Goal: Information Seeking & Learning: Learn about a topic

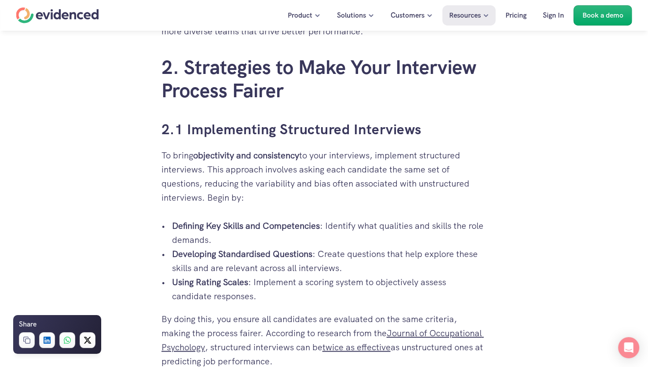
scroll to position [1100, 0]
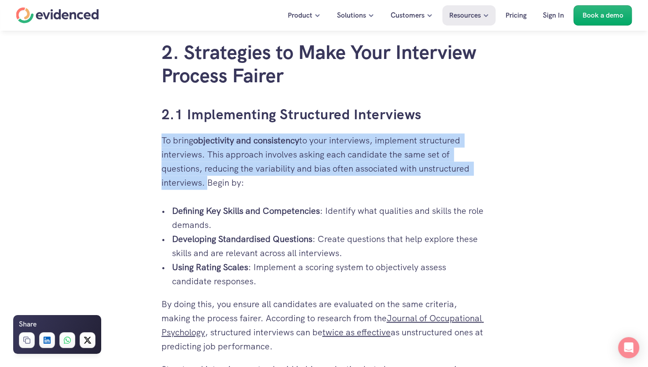
drag, startPoint x: 153, startPoint y: 142, endPoint x: 205, endPoint y: 183, distance: 66.0
copy p "To bring objectivity and consistency to your interviews, implement structured i…"
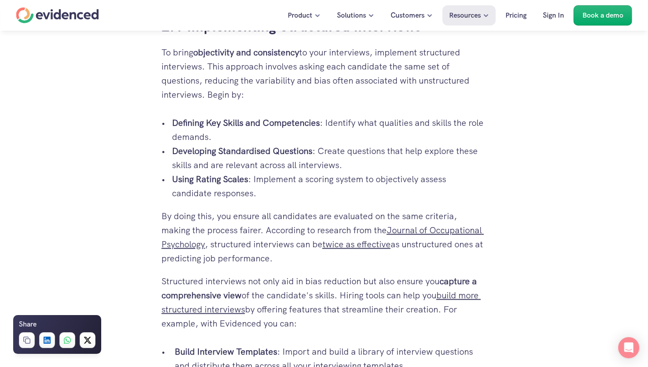
scroll to position [1231, 0]
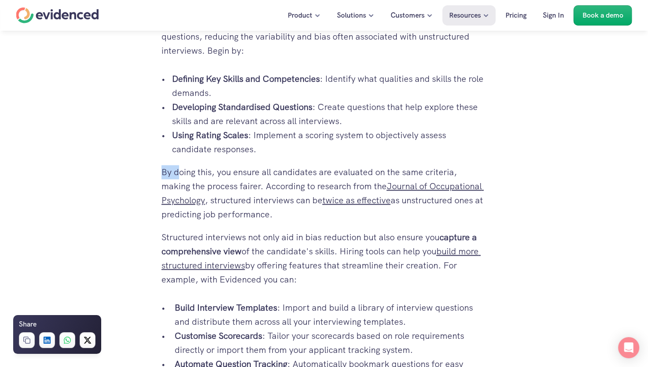
drag, startPoint x: 143, startPoint y: 175, endPoint x: 179, endPoint y: 175, distance: 36.1
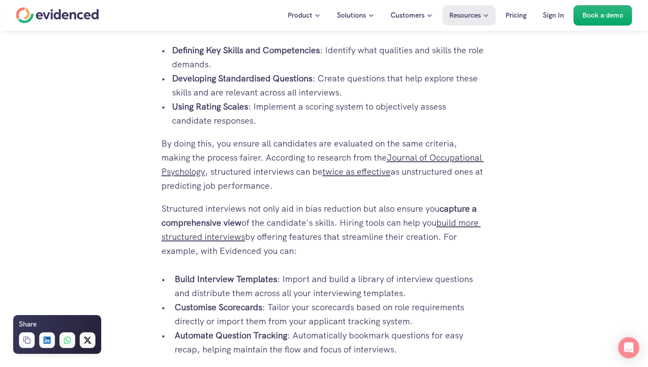
scroll to position [1275, 0]
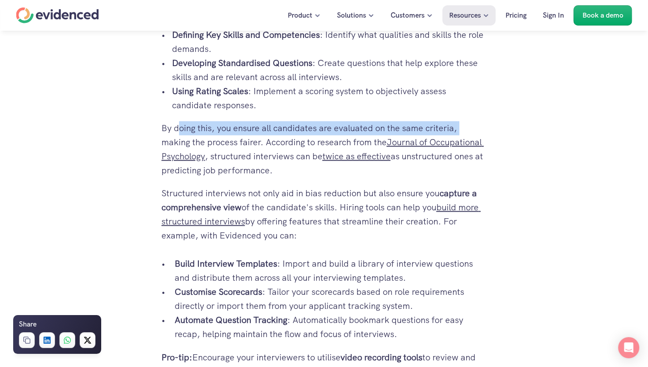
drag, startPoint x: 157, startPoint y: 138, endPoint x: 178, endPoint y: 133, distance: 21.7
click at [178, 133] on div "So you’re in yet another post-interview meeting, and the only thing everyone se…" at bounding box center [324, 370] width 343 height 2826
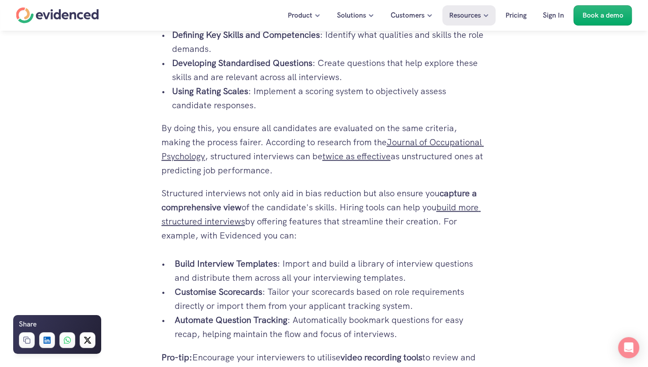
drag, startPoint x: 178, startPoint y: 133, endPoint x: 131, endPoint y: 135, distance: 46.7
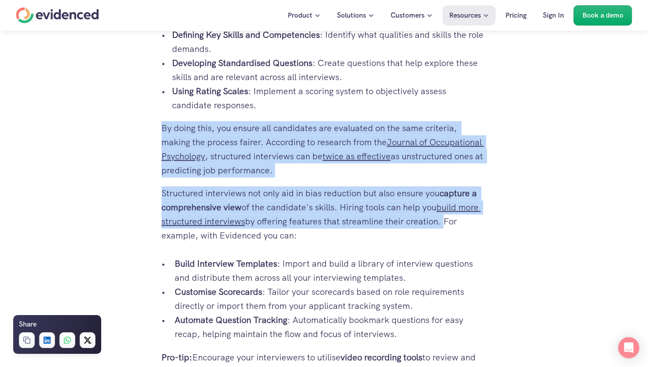
drag, startPoint x: 158, startPoint y: 129, endPoint x: 442, endPoint y: 217, distance: 297.4
click at [442, 217] on div "So you’re in yet another post-interview meeting, and the only thing everyone se…" at bounding box center [324, 370] width 343 height 2826
copy div "By doing this, you ensure all candidates are evaluated on the same criteria, ma…"
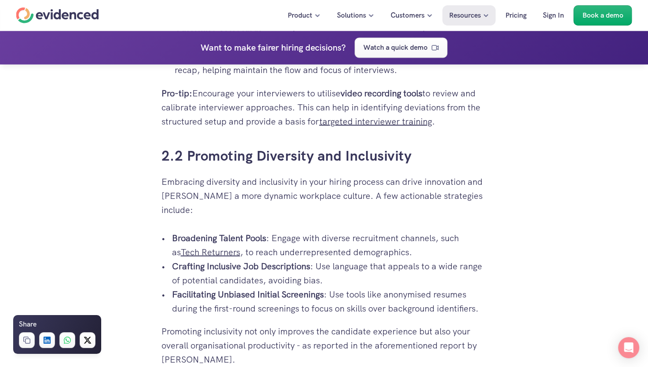
scroll to position [1583, 0]
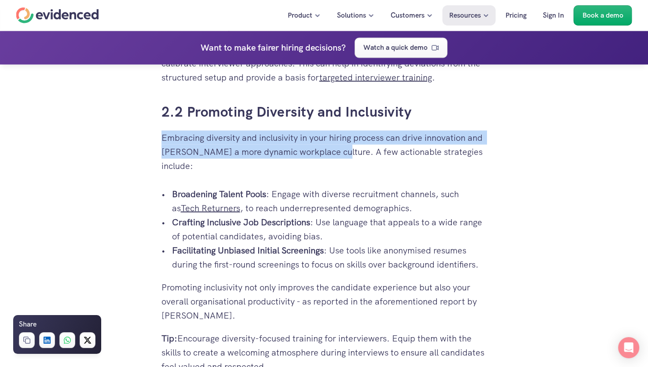
drag, startPoint x: 160, startPoint y: 136, endPoint x: 329, endPoint y: 160, distance: 170.5
click at [329, 160] on div "So you’re in yet another post-interview meeting, and the only thing everyone se…" at bounding box center [324, 62] width 343 height 2826
copy p "Embracing diversity and inclusivity in your hiring process can drive innovation…"
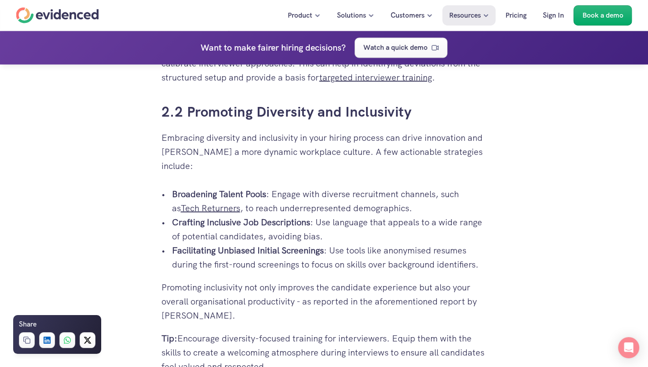
click at [134, 198] on div "So you’re in yet another post-interview meeting, and the only thing everyone se…" at bounding box center [324, 338] width 648 height 3379
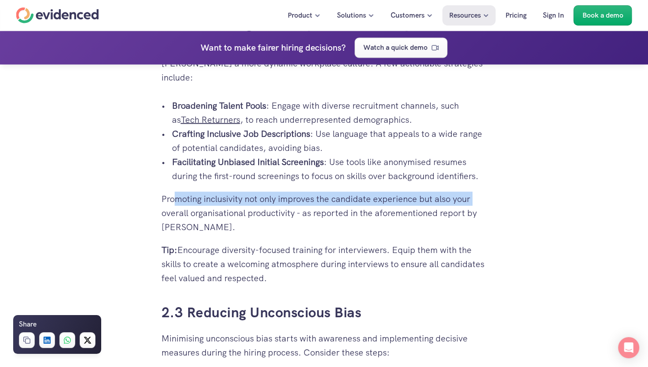
drag, startPoint x: 157, startPoint y: 190, endPoint x: 169, endPoint y: 185, distance: 13.2
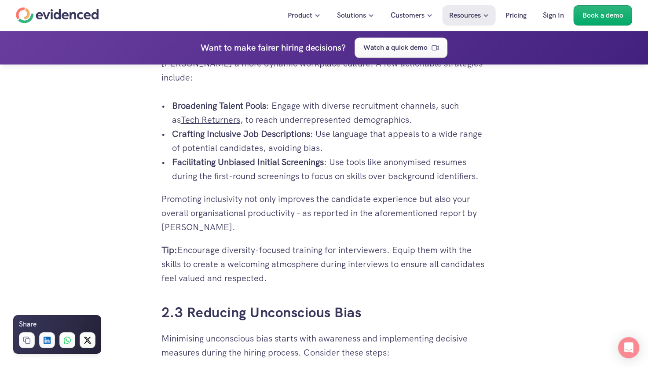
drag, startPoint x: 169, startPoint y: 185, endPoint x: 149, endPoint y: 183, distance: 19.8
click at [149, 183] on div "So you’re in yet another post-interview meeting, and the only thing everyone se…" at bounding box center [324, 250] width 648 height 3379
drag, startPoint x: 149, startPoint y: 183, endPoint x: 178, endPoint y: 182, distance: 28.6
click at [178, 182] on div "So you’re in yet another post-interview meeting, and the only thing everyone se…" at bounding box center [324, 250] width 648 height 3379
drag, startPoint x: 178, startPoint y: 182, endPoint x: 145, endPoint y: 201, distance: 37.9
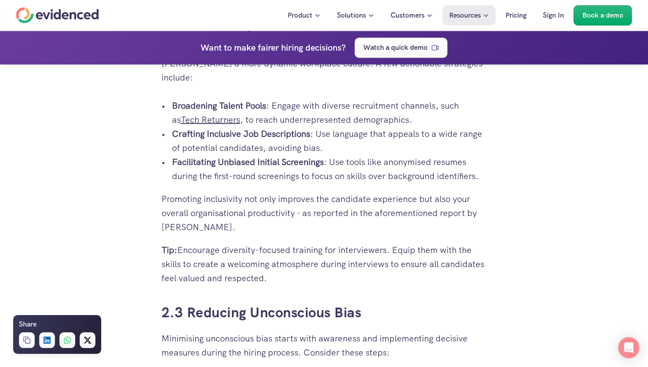
click at [145, 201] on div "So you’re in yet another post-interview meeting, and the only thing everyone se…" at bounding box center [324, 250] width 648 height 3379
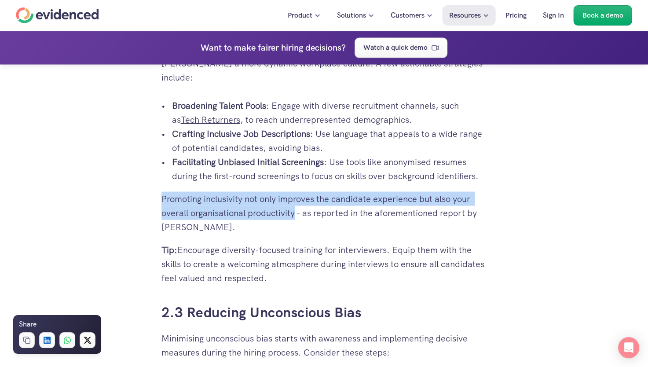
drag, startPoint x: 158, startPoint y: 184, endPoint x: 293, endPoint y: 195, distance: 135.9
copy p "Promoting inclusivity not only improves the candidate experience but also your …"
click at [105, 225] on div "So you’re in yet another post-interview meeting, and the only thing everyone se…" at bounding box center [324, 250] width 648 height 3379
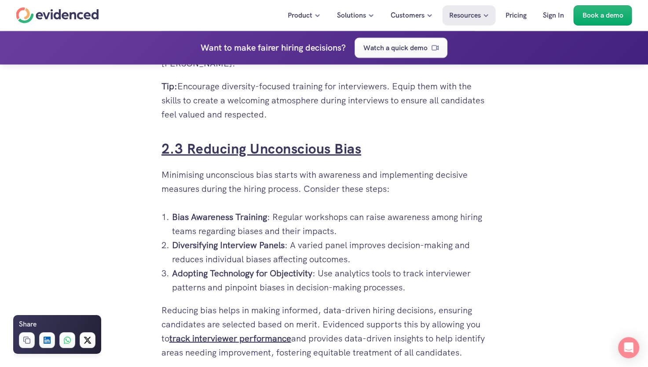
scroll to position [1847, 0]
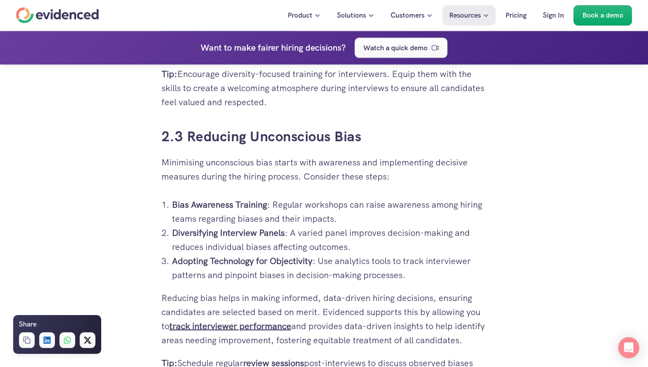
drag, startPoint x: 162, startPoint y: 150, endPoint x: 301, endPoint y: 159, distance: 139.2
click at [301, 159] on p "Minimising unconscious bias starts with awareness and implementing decisive mea…" at bounding box center [323, 169] width 325 height 28
copy p "Minimising unconscious bias starts with awareness and implementing decisive mea…"
click at [40, 153] on div "So you’re in yet another post-interview meeting, and the only thing everyone se…" at bounding box center [324, 74] width 648 height 3379
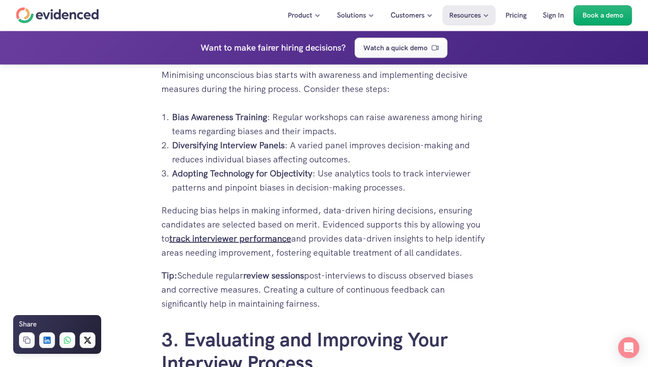
scroll to position [1935, 0]
drag, startPoint x: 158, startPoint y: 197, endPoint x: 212, endPoint y: 246, distance: 73.5
copy p "Reducing bias helps in making informed, data-driven hiring decisions, ensuring …"
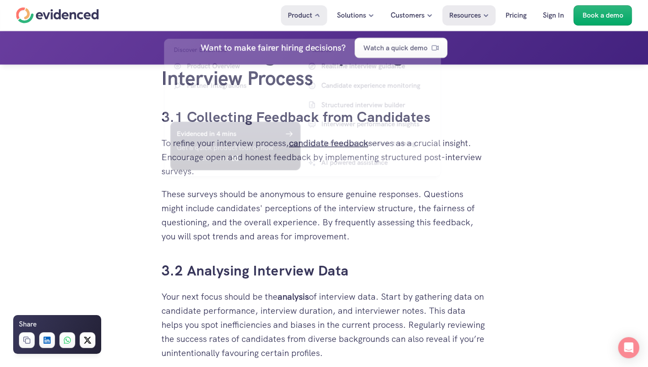
scroll to position [2256, 0]
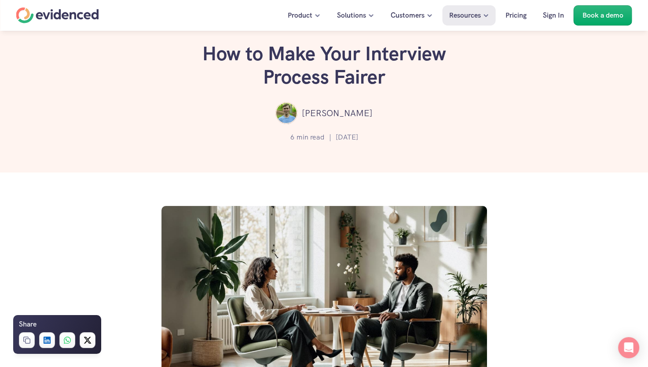
scroll to position [0, 0]
